Goal: Task Accomplishment & Management: Use online tool/utility

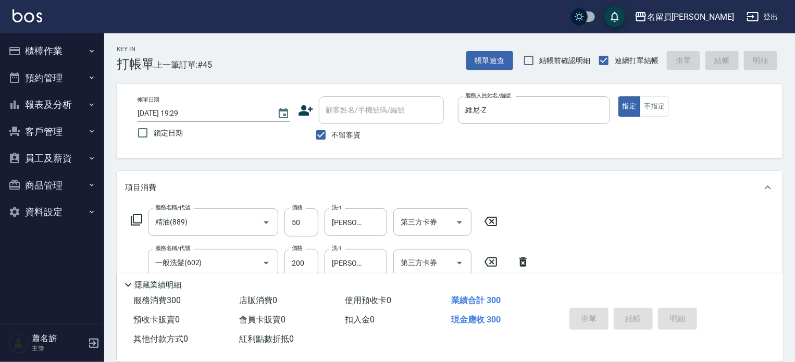
type input "[DATE] 20:01"
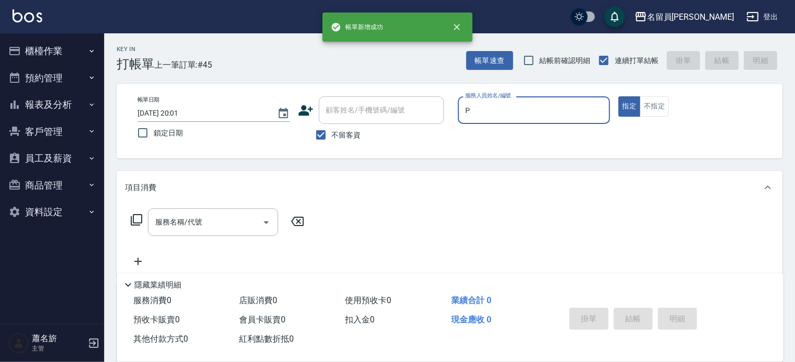
type input "[PERSON_NAME]"
type button "true"
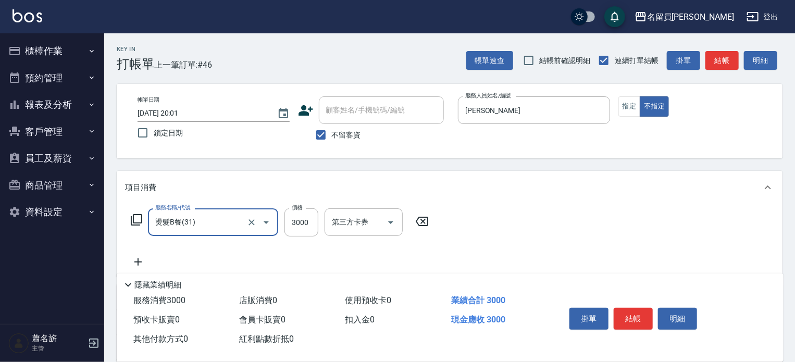
type input "燙髮B餐(31)"
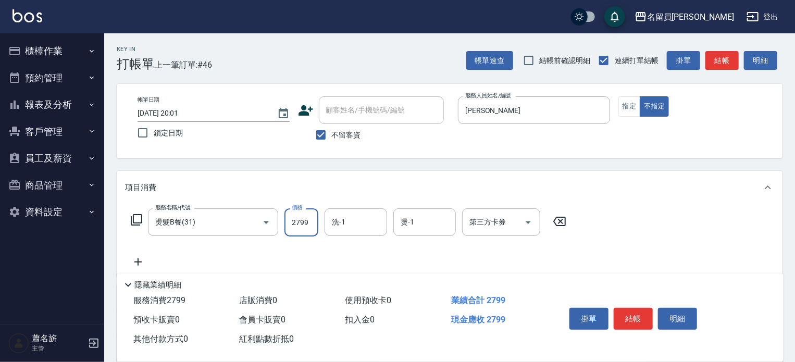
type input "2799"
click at [625, 319] on button "結帳" at bounding box center [633, 319] width 39 height 22
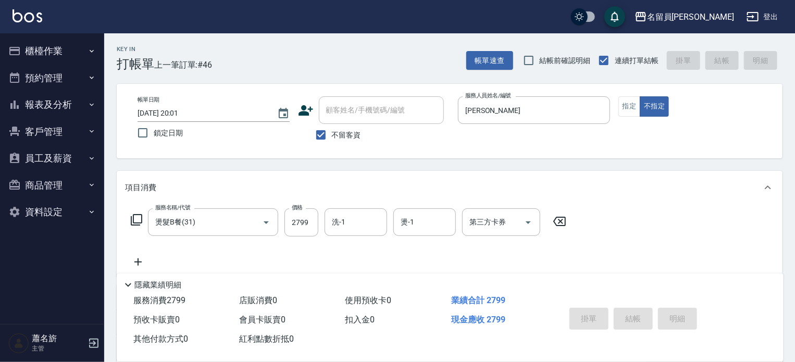
type input "[DATE] 20:02"
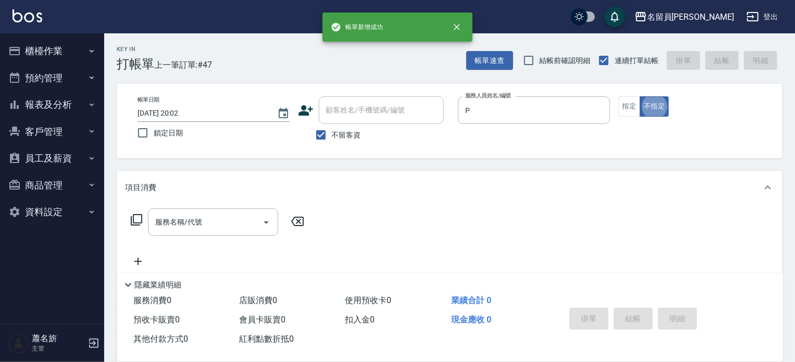
type input "[PERSON_NAME]"
type button "false"
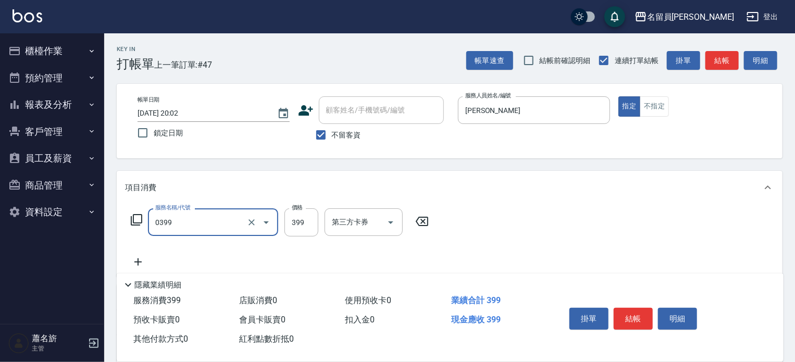
type input "海鹽SPA(0399)"
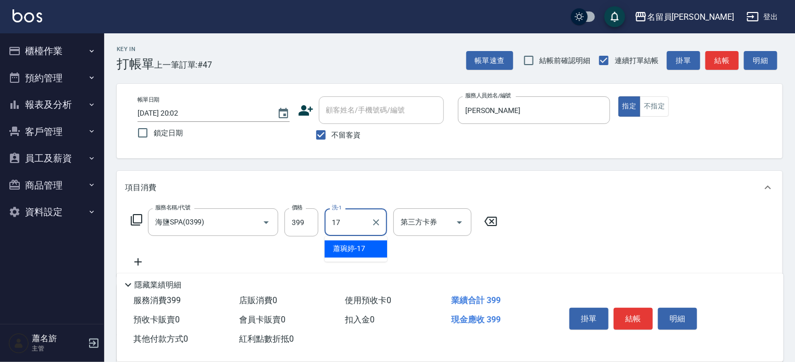
type input "[PERSON_NAME]-17"
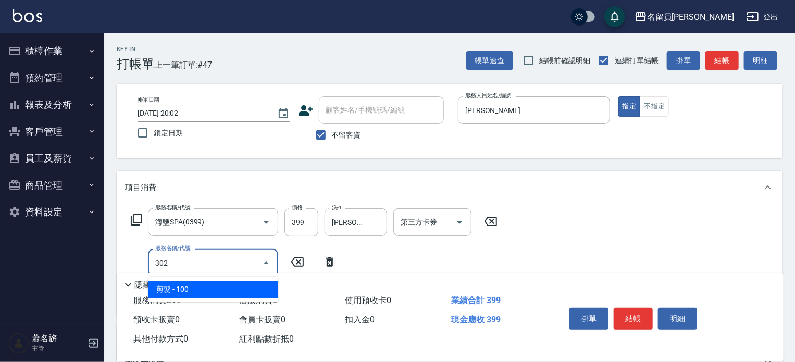
type input "剪髮(302)"
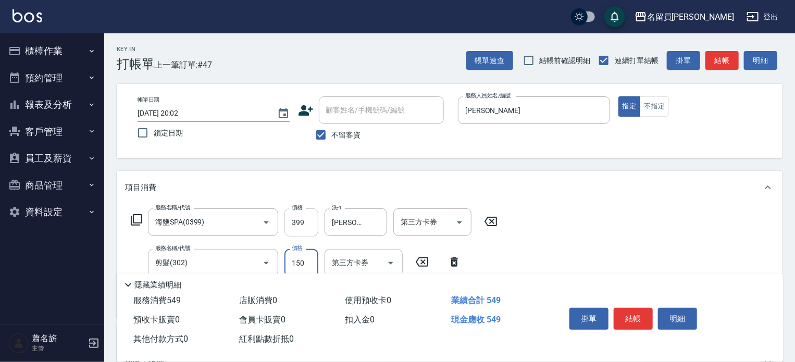
type input "150"
click at [304, 214] on input "399" at bounding box center [301, 222] width 34 height 28
type input "400"
click at [636, 315] on button "結帳" at bounding box center [633, 319] width 39 height 22
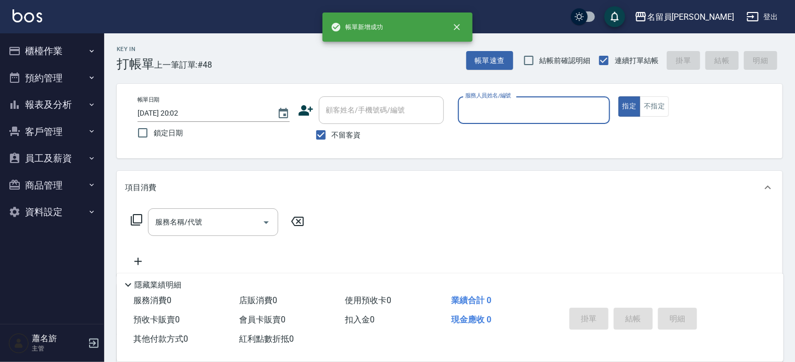
click at [57, 97] on button "報表及分析" at bounding box center [52, 104] width 96 height 27
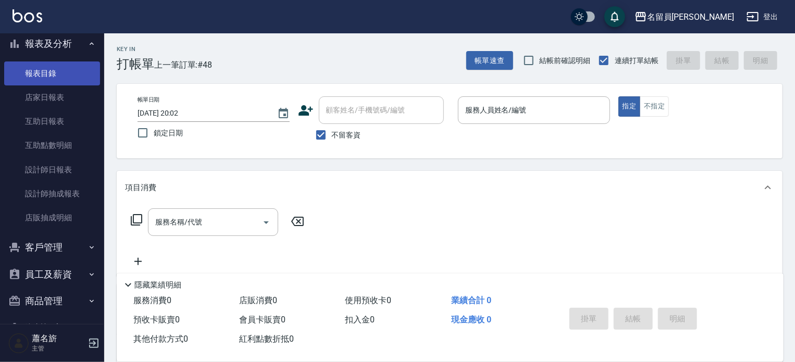
scroll to position [38, 0]
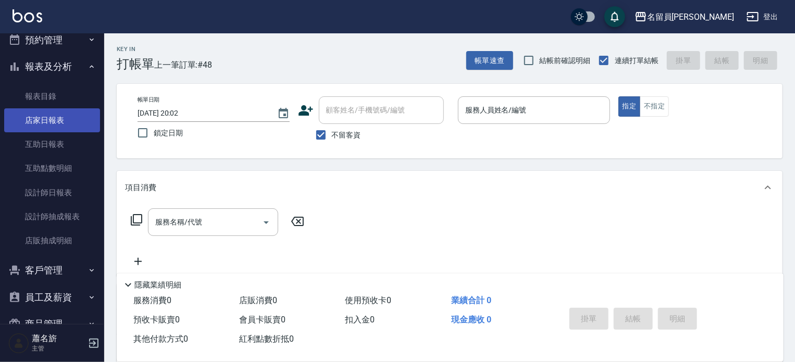
click at [73, 120] on link "店家日報表" at bounding box center [52, 120] width 96 height 24
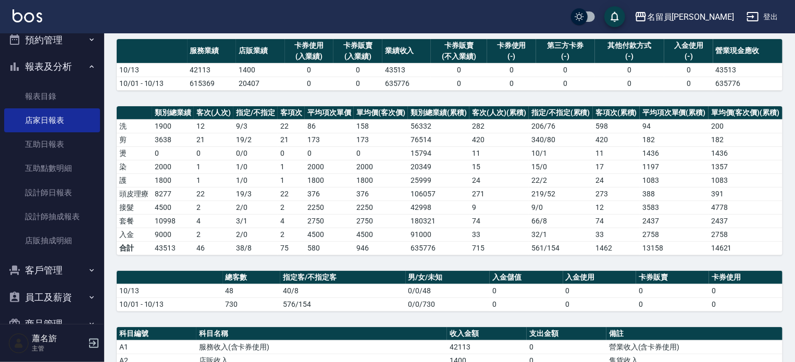
scroll to position [261, 0]
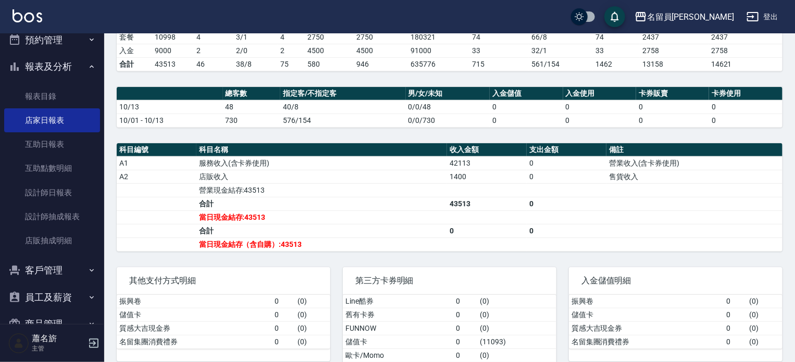
click at [482, 247] on td "a dense table" at bounding box center [487, 245] width 80 height 14
click at [73, 139] on link "互助日報表" at bounding box center [52, 144] width 96 height 24
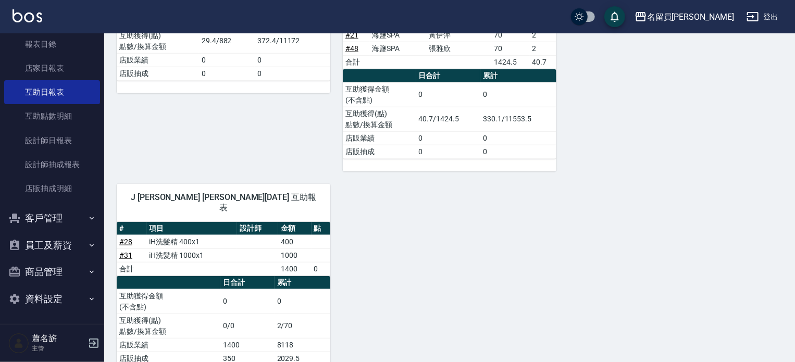
scroll to position [424, 0]
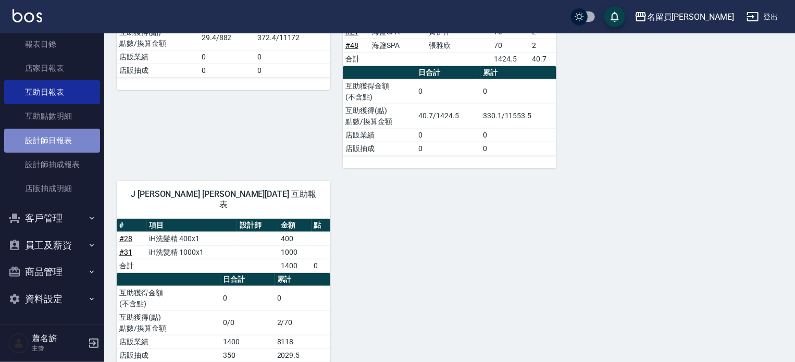
click at [69, 138] on link "設計師日報表" at bounding box center [52, 141] width 96 height 24
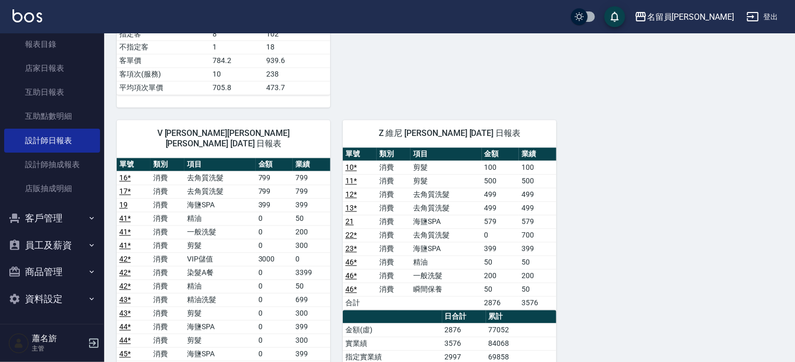
scroll to position [990, 0]
